Goal: Task Accomplishment & Management: Complete application form

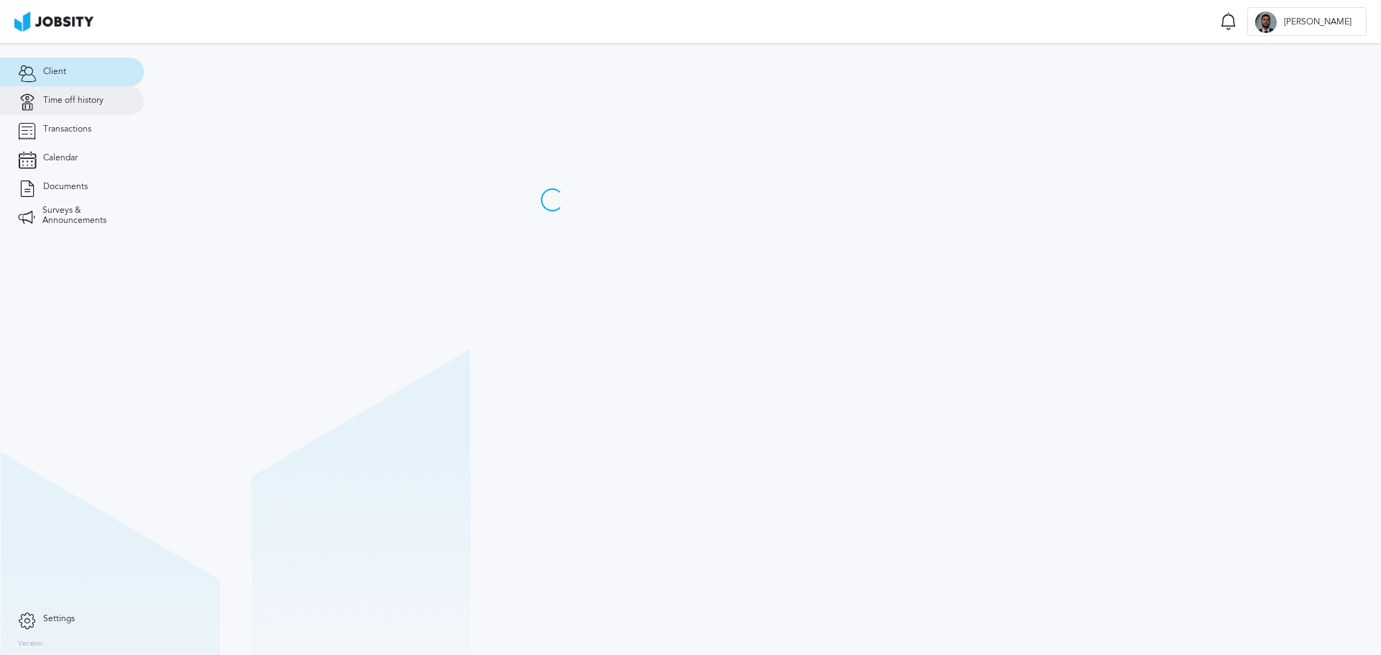
click at [86, 102] on span "Time off history" at bounding box center [73, 101] width 60 height 10
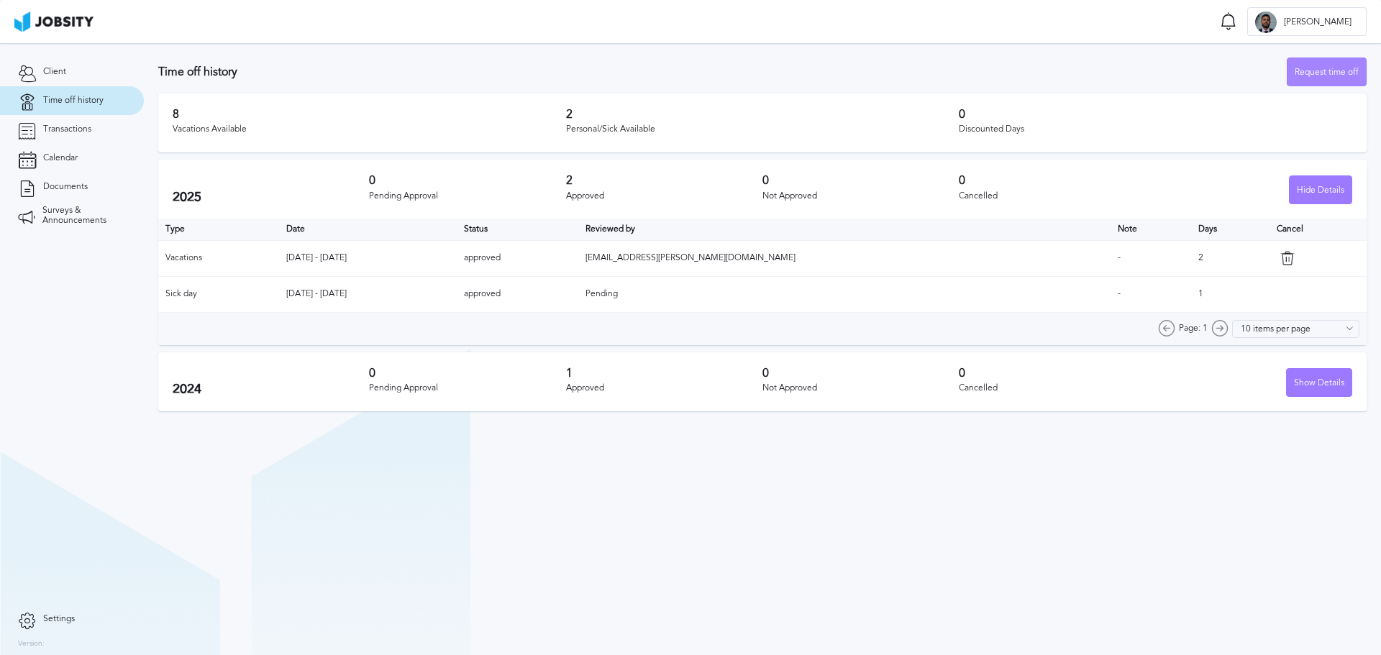
click at [1305, 68] on div "Request time off" at bounding box center [1326, 72] width 78 height 29
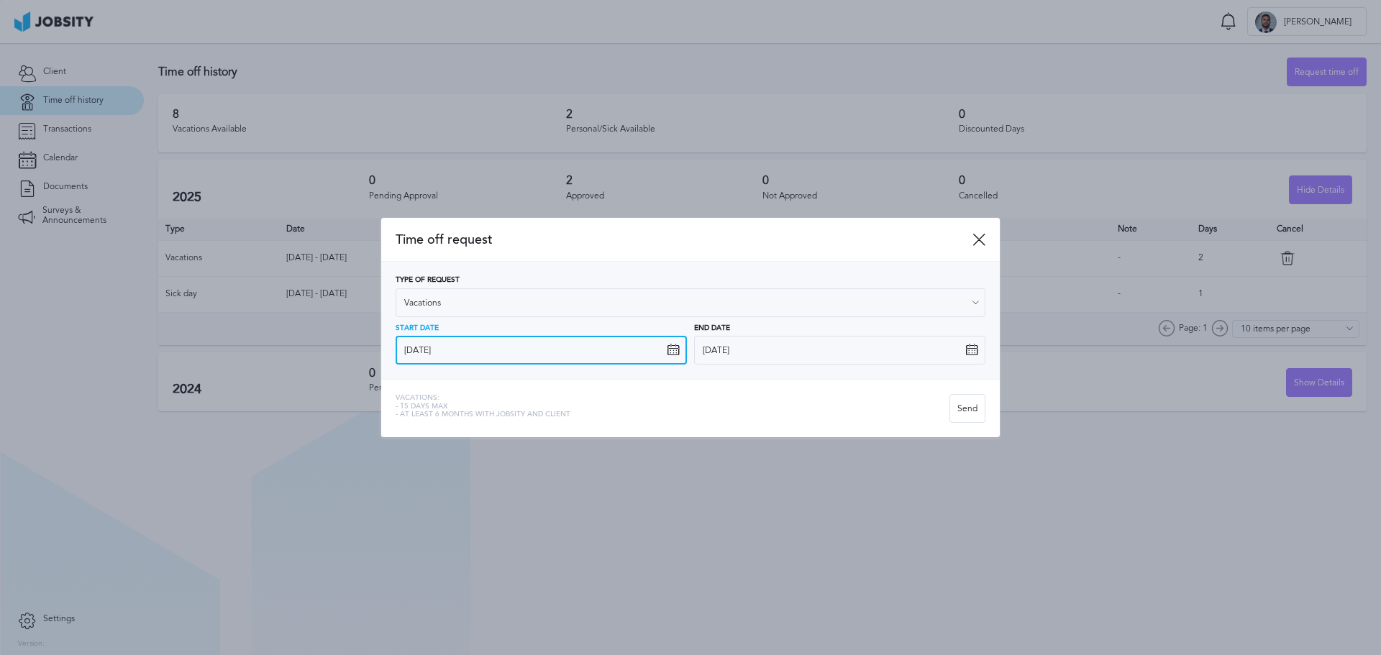
click at [666, 347] on input "[DATE]" at bounding box center [540, 350] width 291 height 29
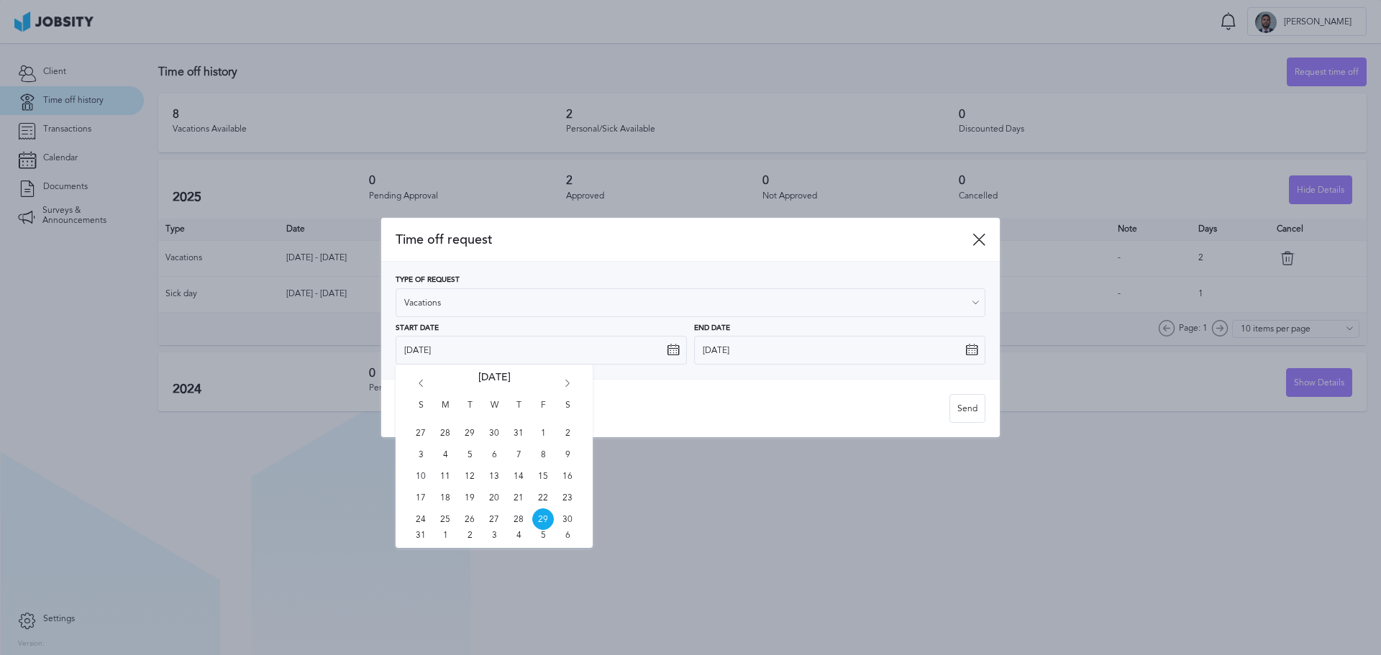
click at [559, 388] on div "S M T W T F S 27 28 29 30 31 1 2 3 4 5 6 7 8 9 10 11 12 13 14 15 16 17 18 19 20…" at bounding box center [493, 456] width 197 height 183
click at [567, 383] on icon "Go forward 1 month" at bounding box center [567, 386] width 13 height 13
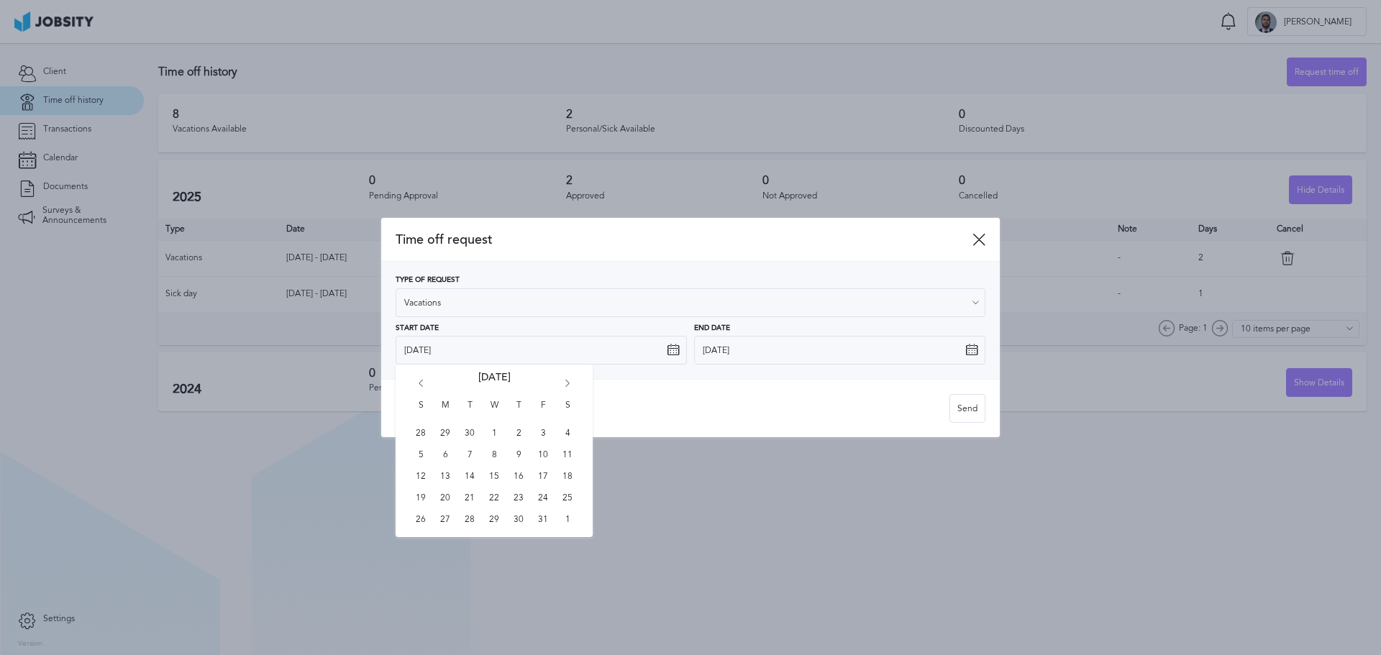
click at [567, 383] on icon "Go forward 1 month" at bounding box center [567, 386] width 13 height 13
click at [447, 521] on span "29" at bounding box center [445, 519] width 22 height 22
type input "[DATE]"
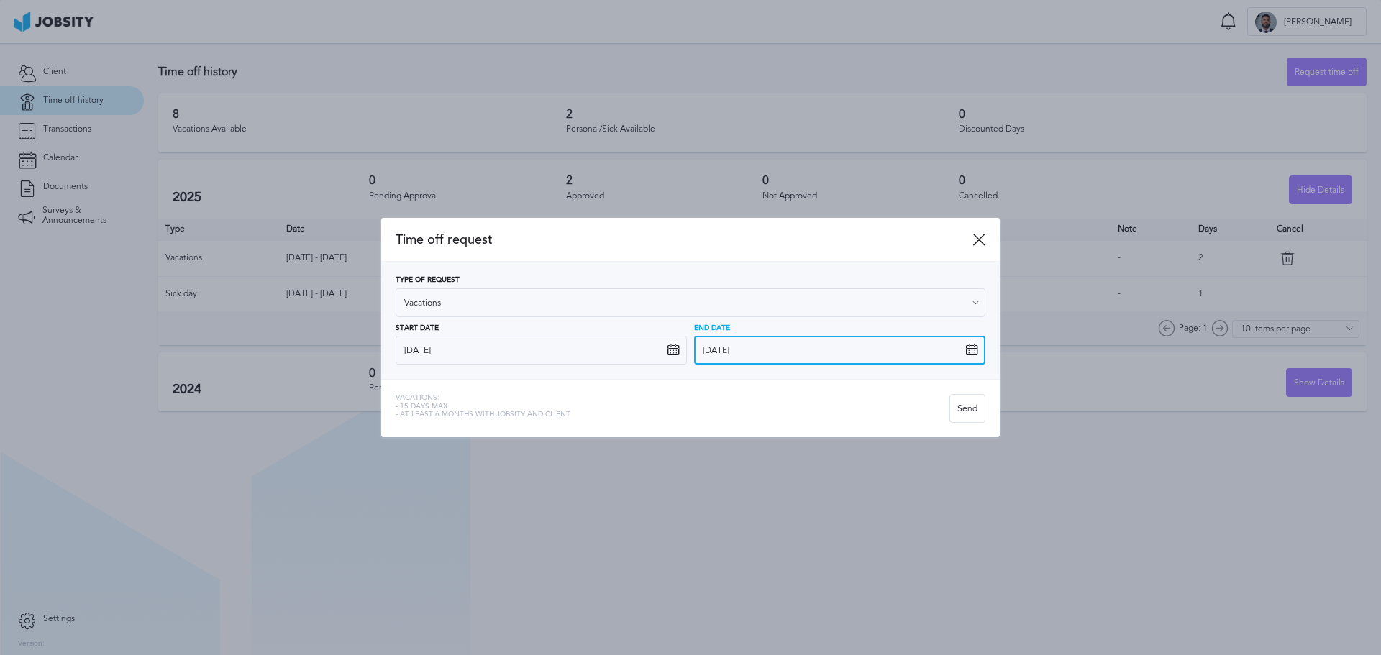
click at [813, 356] on input "[DATE]" at bounding box center [839, 350] width 291 height 29
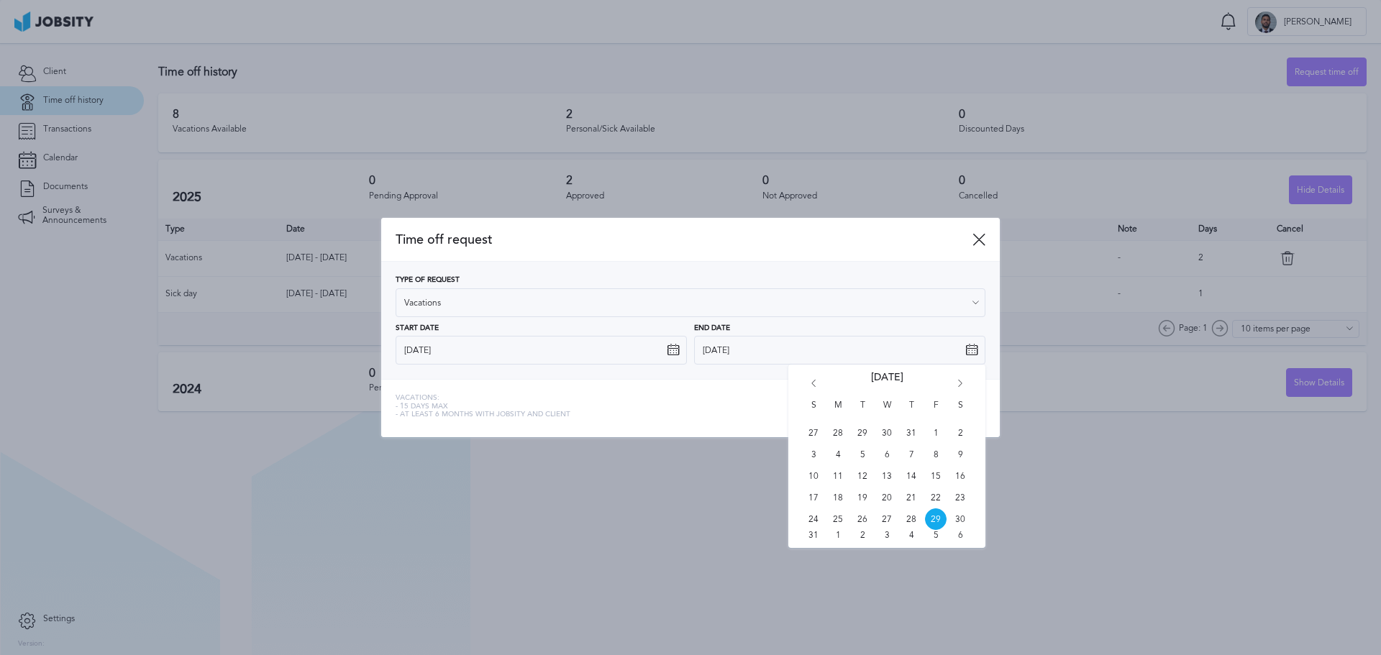
click at [953, 382] on icon "Go forward 1 month" at bounding box center [959, 386] width 13 height 13
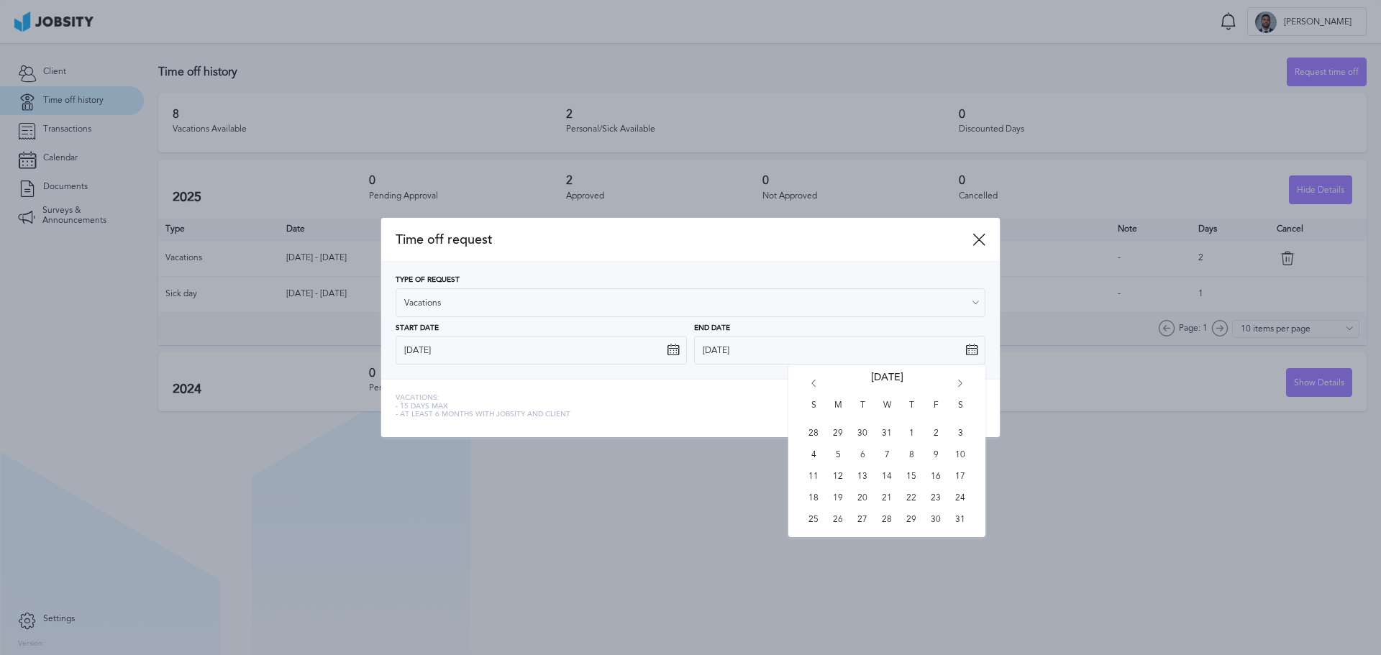
click at [811, 382] on icon "Go back 1 month" at bounding box center [813, 386] width 13 height 13
click at [863, 514] on span "30" at bounding box center [862, 519] width 22 height 22
type input "[DATE]"
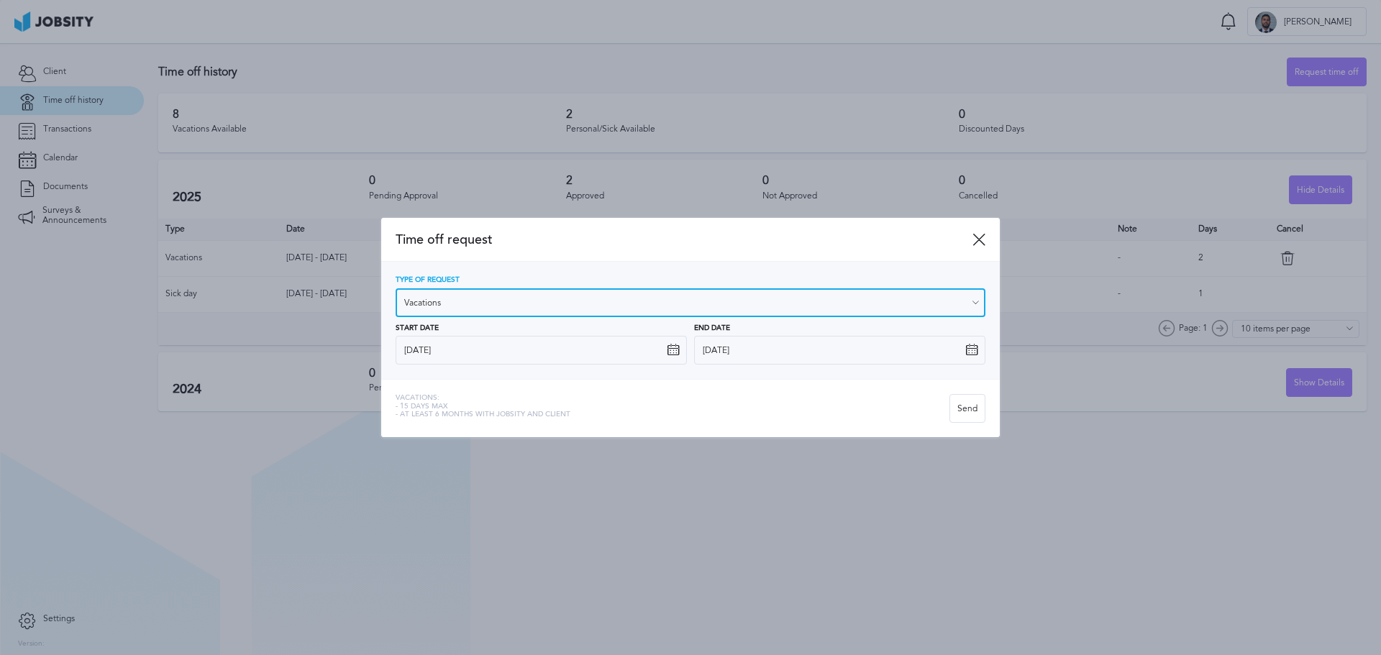
click at [967, 307] on input "Vacations" at bounding box center [690, 302] width 590 height 29
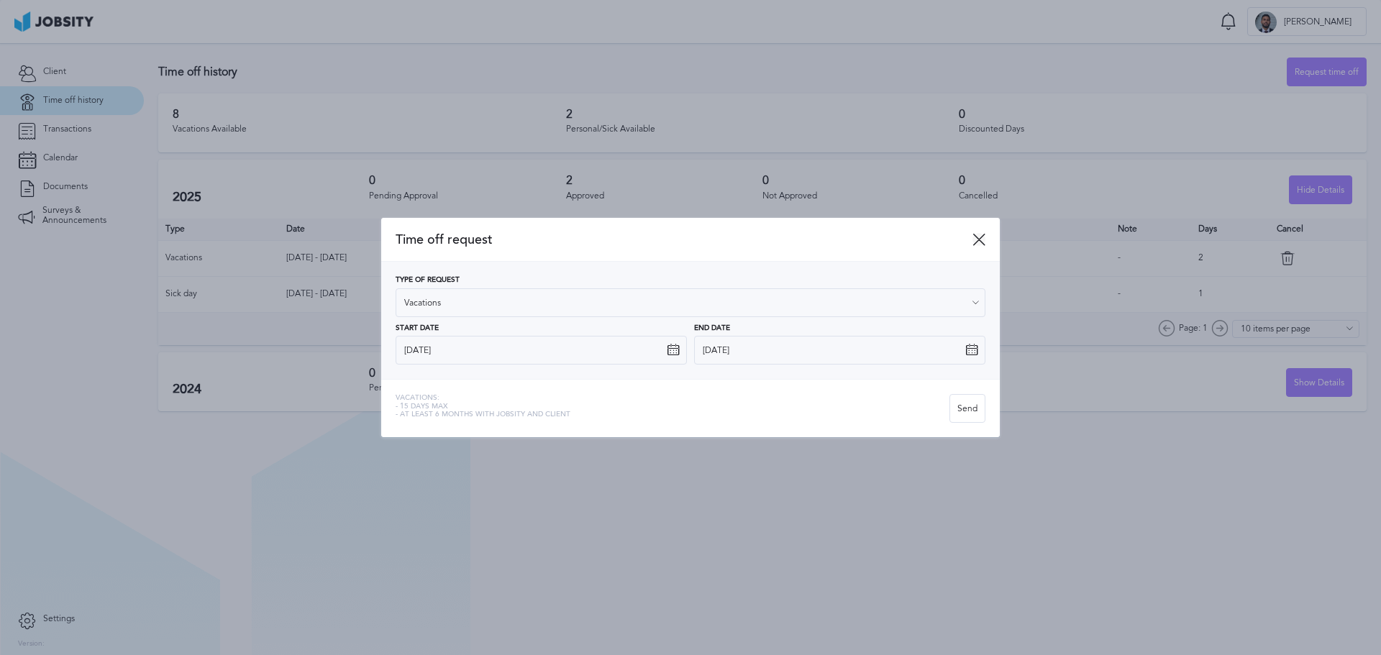
click at [976, 239] on icon at bounding box center [978, 239] width 13 height 13
